Goal: Task Accomplishment & Management: Use online tool/utility

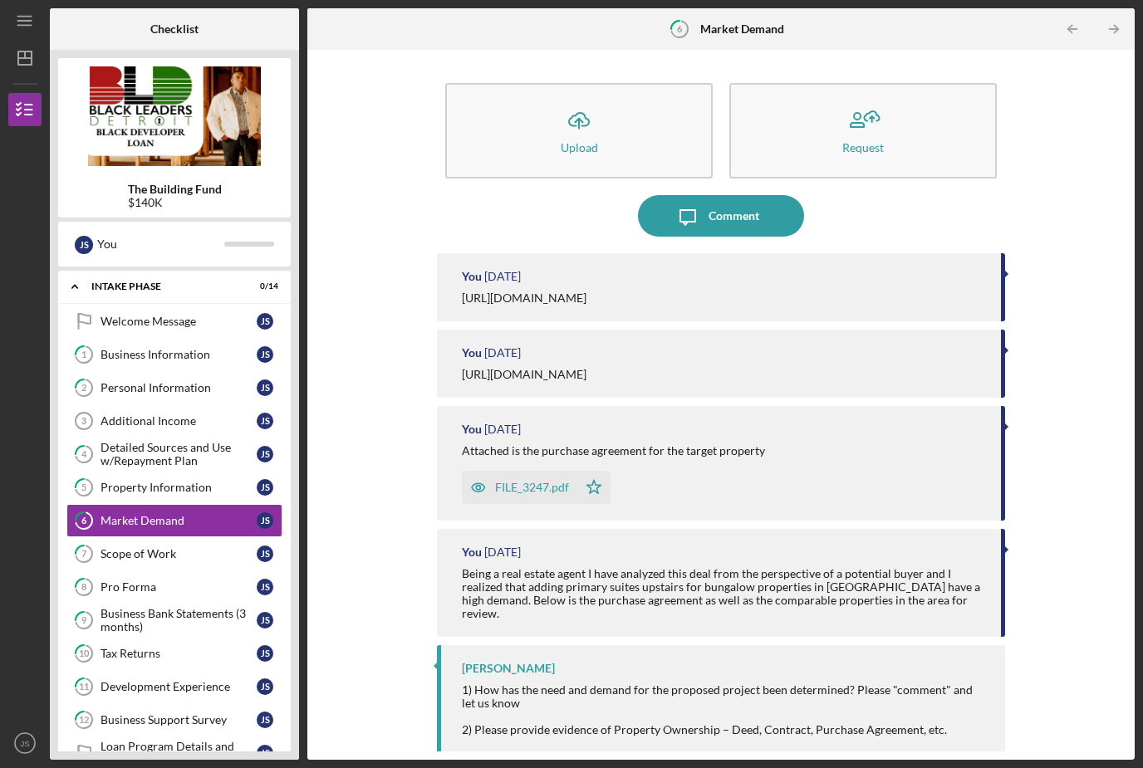
scroll to position [53, 0]
click at [238, 547] on div "Scope of Work" at bounding box center [178, 553] width 156 height 13
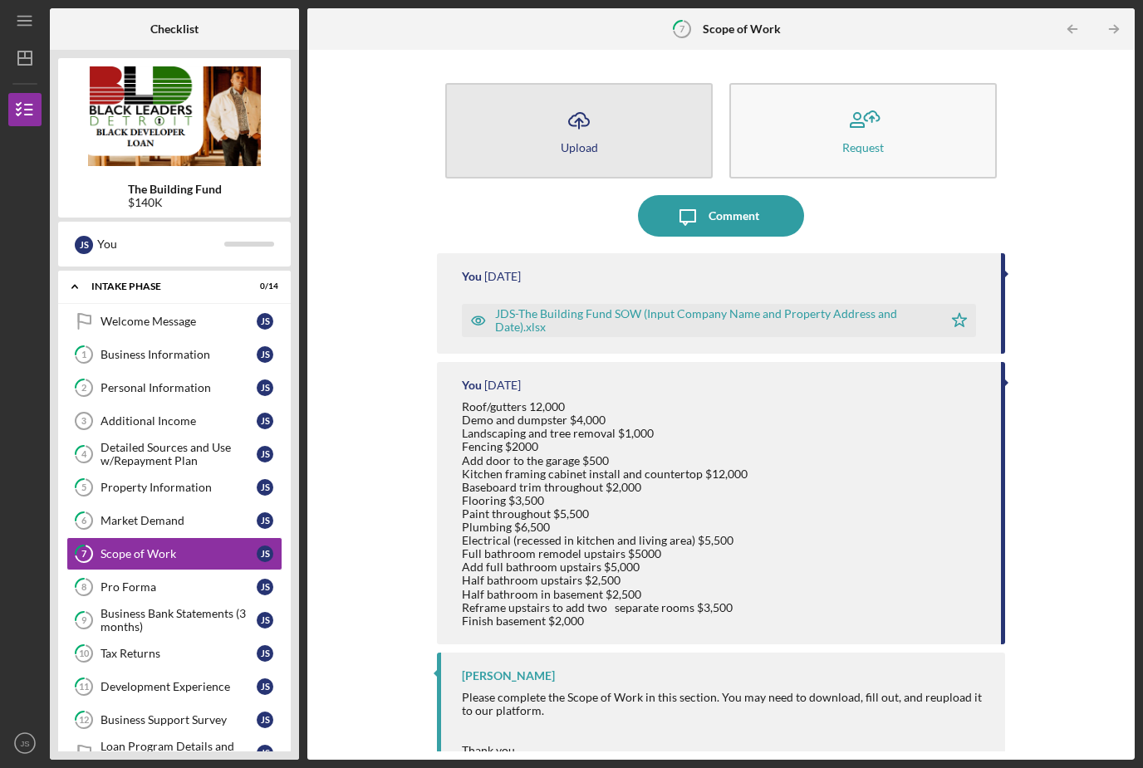
click at [585, 100] on icon "Icon/Upload" at bounding box center [579, 121] width 42 height 42
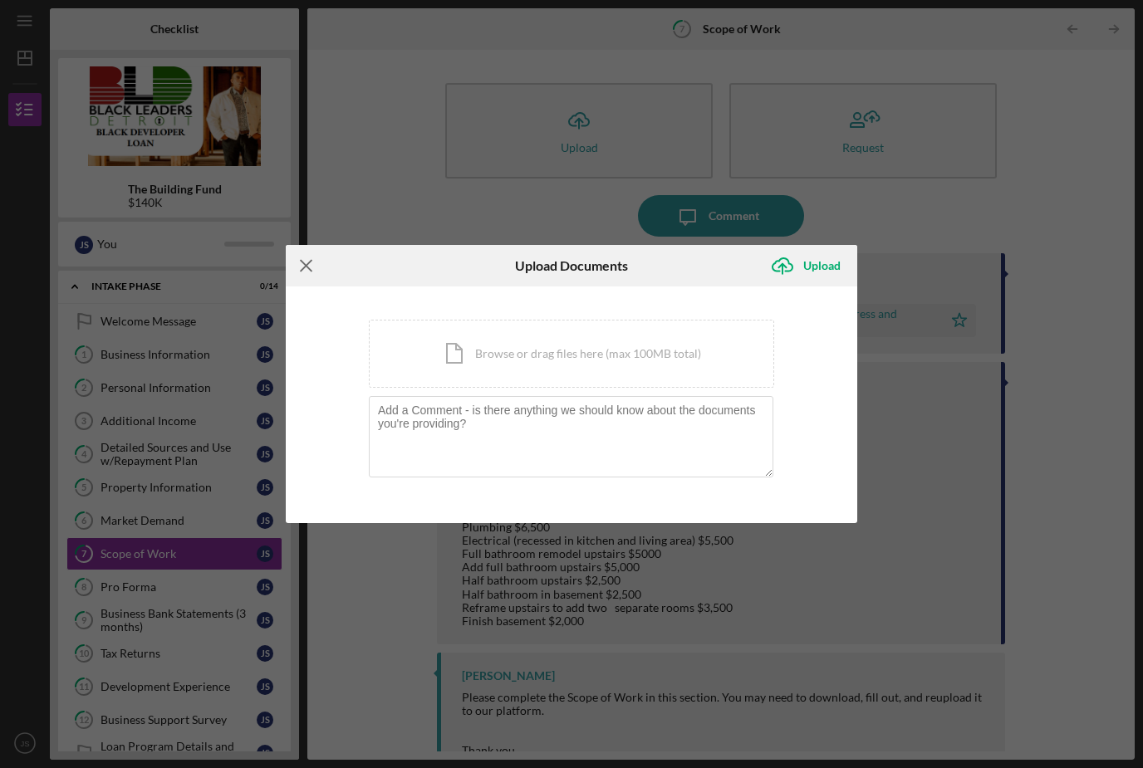
click at [309, 272] on icon "Icon/Menu Close" at bounding box center [307, 266] width 42 height 42
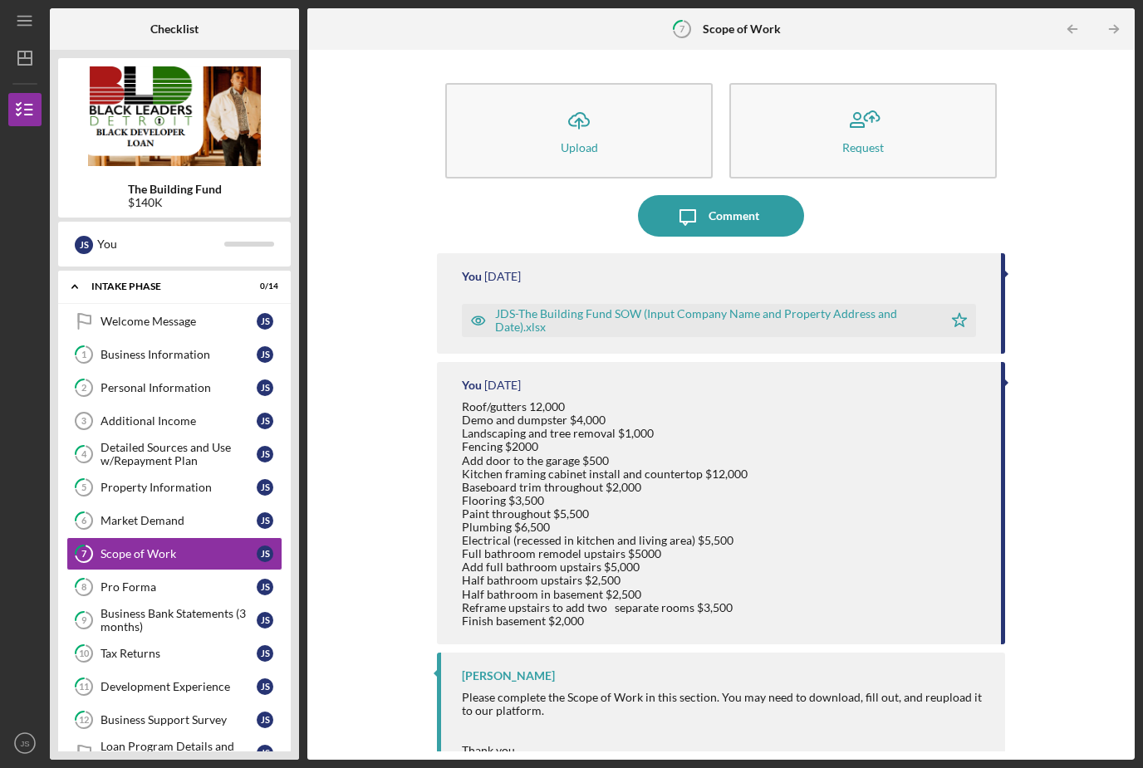
click at [727, 307] on div "JDS-The Building Fund SOW (Input Company Name and Property Address and Date).xl…" at bounding box center [714, 320] width 438 height 27
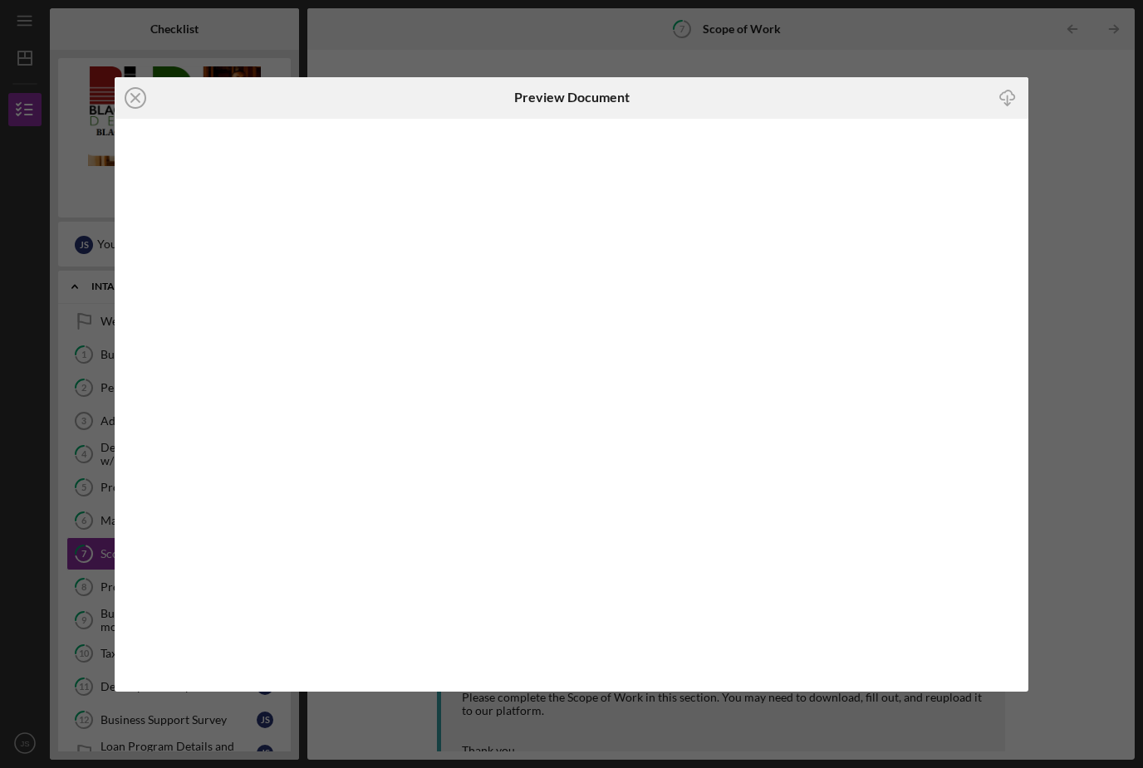
click at [1008, 96] on icon "Icon/Download" at bounding box center [1007, 97] width 37 height 37
click at [977, 102] on div at bounding box center [875, 98] width 305 height 42
